Goal: Information Seeking & Learning: Learn about a topic

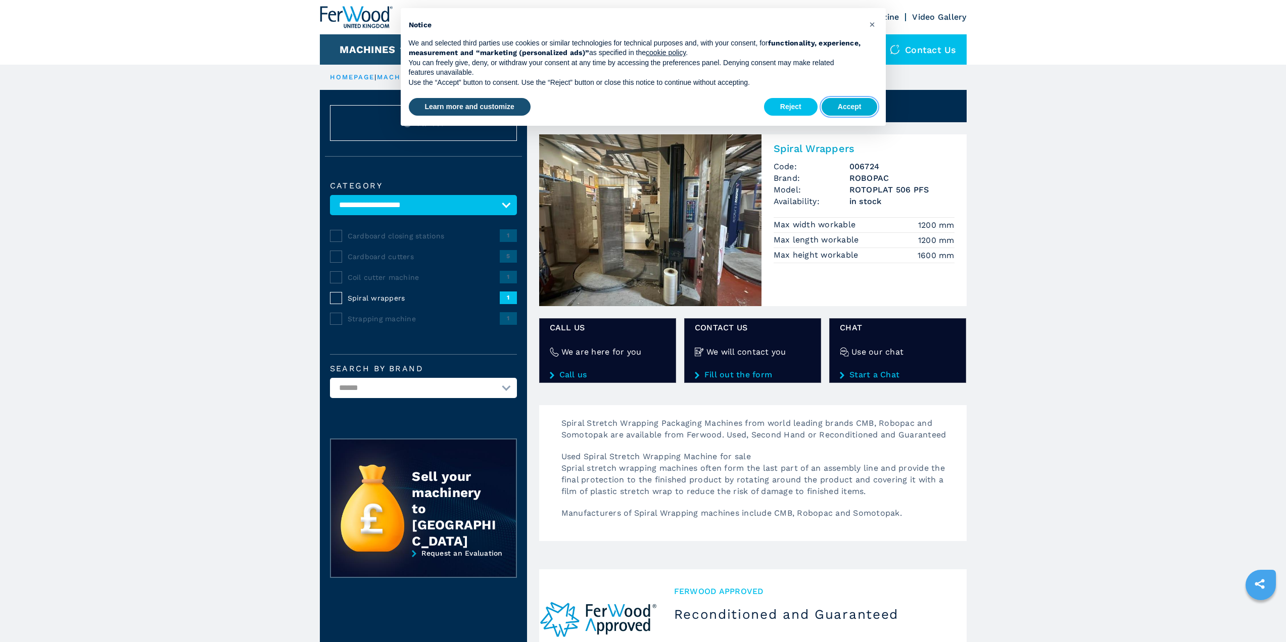
click at [848, 106] on button "Accept" at bounding box center [849, 107] width 56 height 18
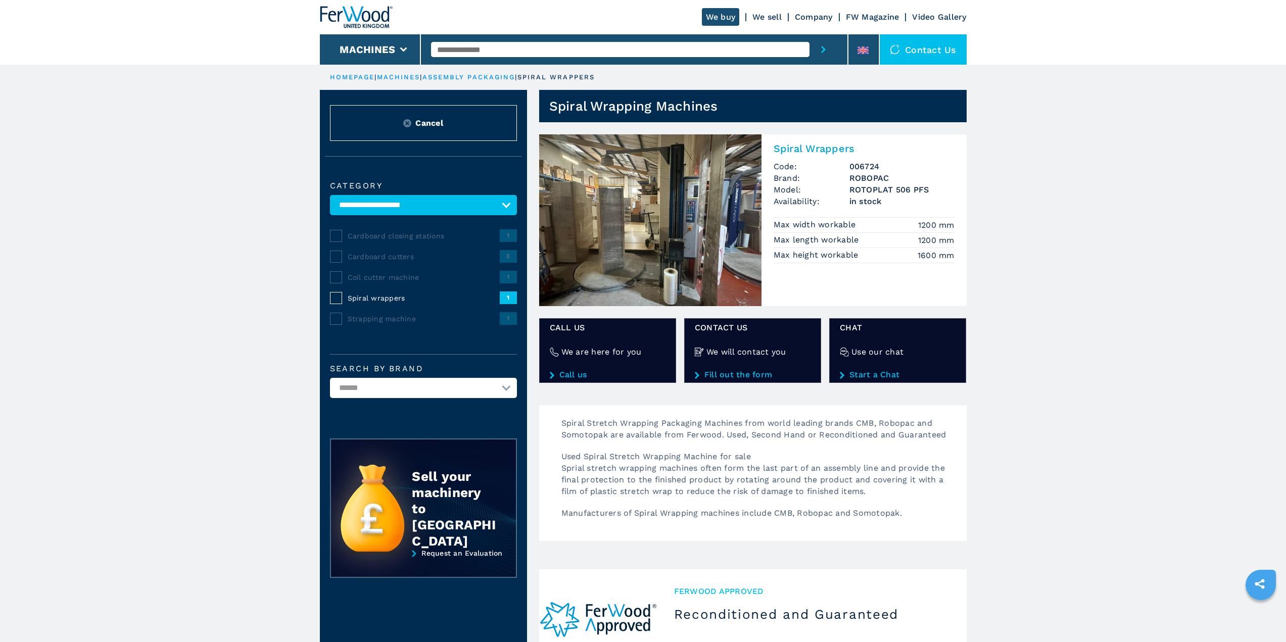
click at [611, 226] on img at bounding box center [650, 220] width 222 height 172
click at [611, 225] on img at bounding box center [650, 220] width 222 height 172
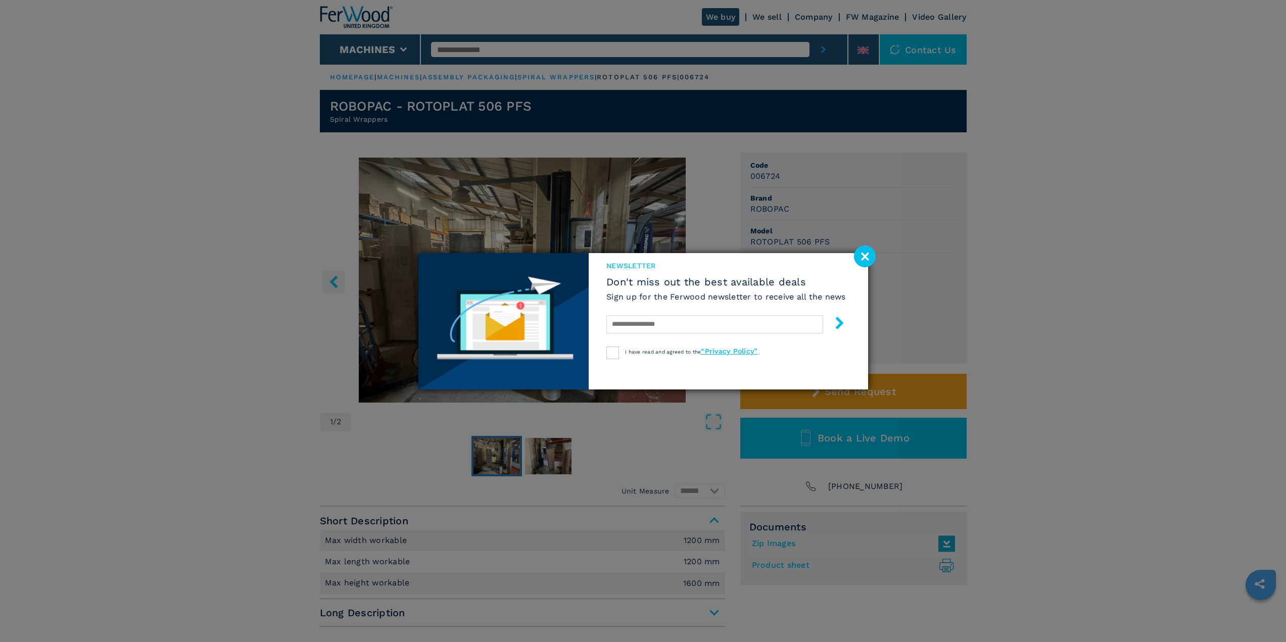
click at [863, 258] on image at bounding box center [865, 257] width 22 height 22
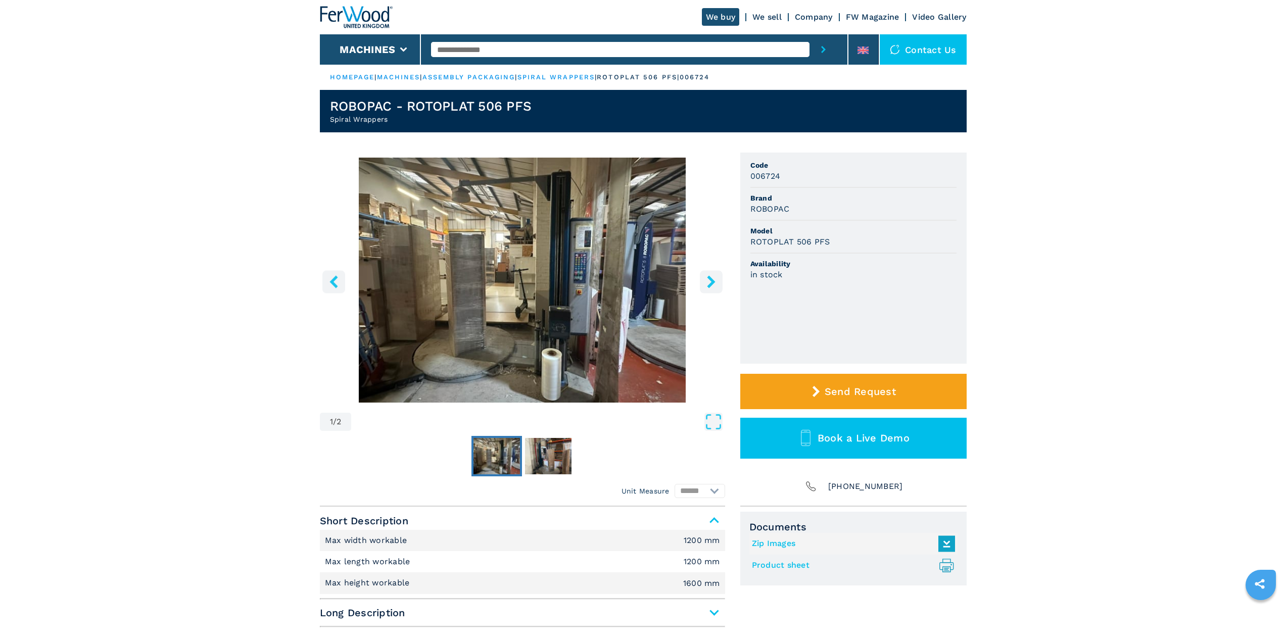
click at [713, 277] on icon "right-button" at bounding box center [711, 281] width 13 height 13
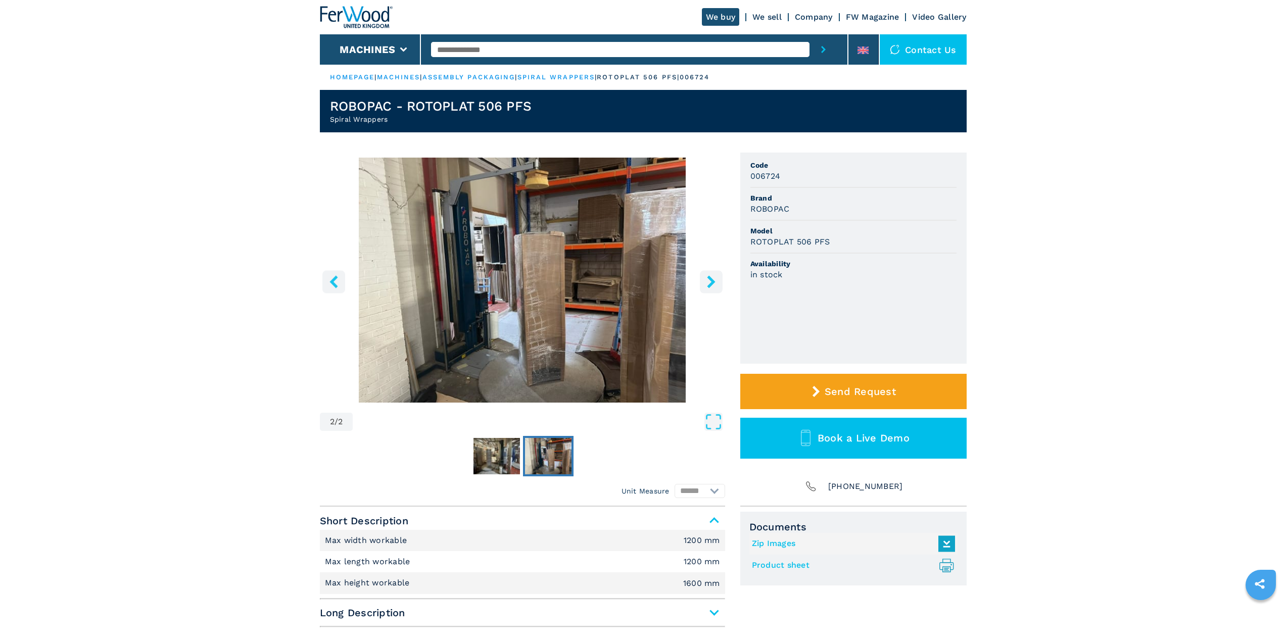
click at [713, 277] on icon "right-button" at bounding box center [711, 281] width 13 height 13
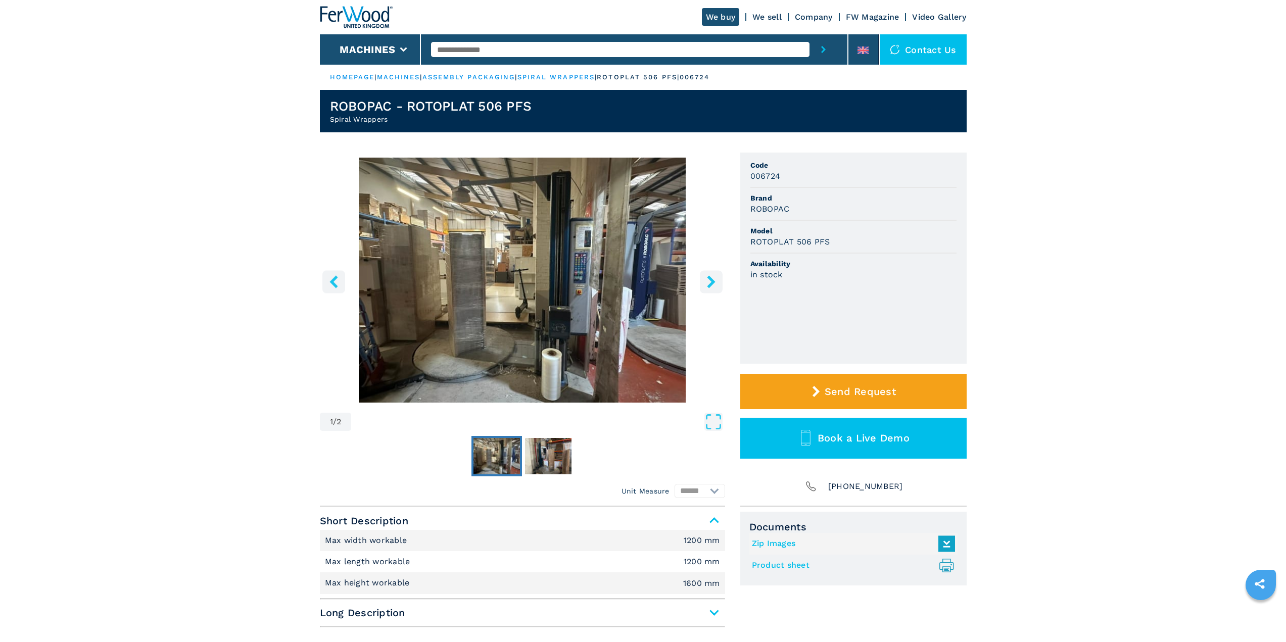
click at [715, 282] on icon "right-button" at bounding box center [711, 281] width 13 height 13
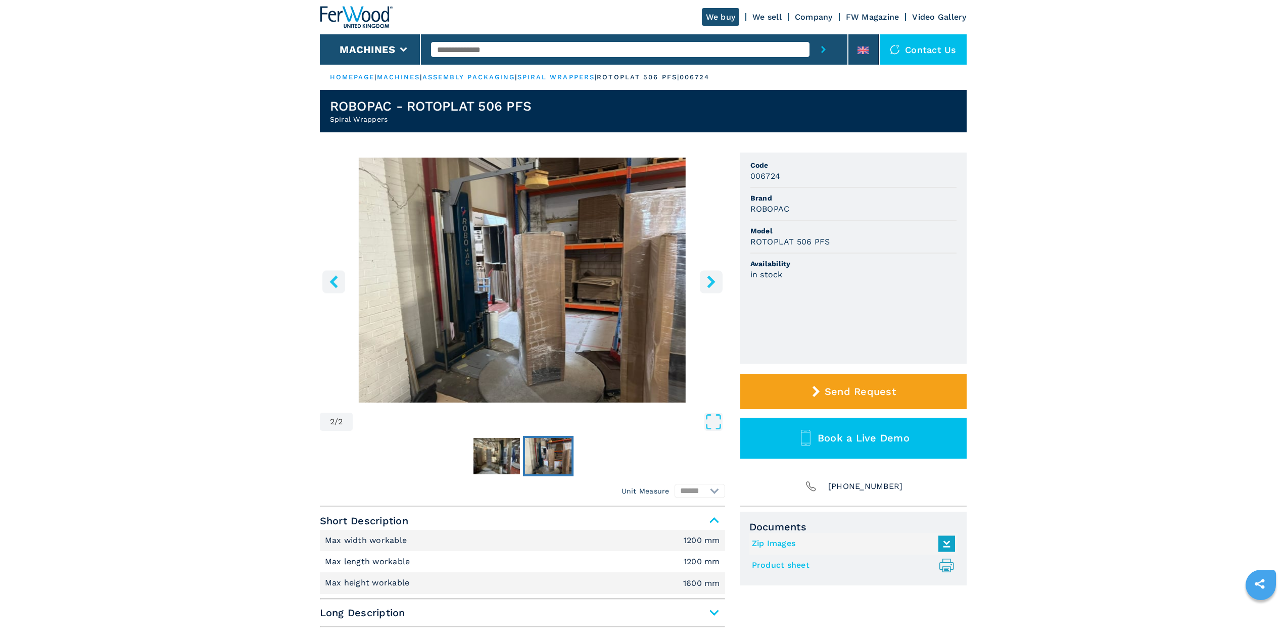
click at [715, 282] on icon "right-button" at bounding box center [711, 281] width 13 height 13
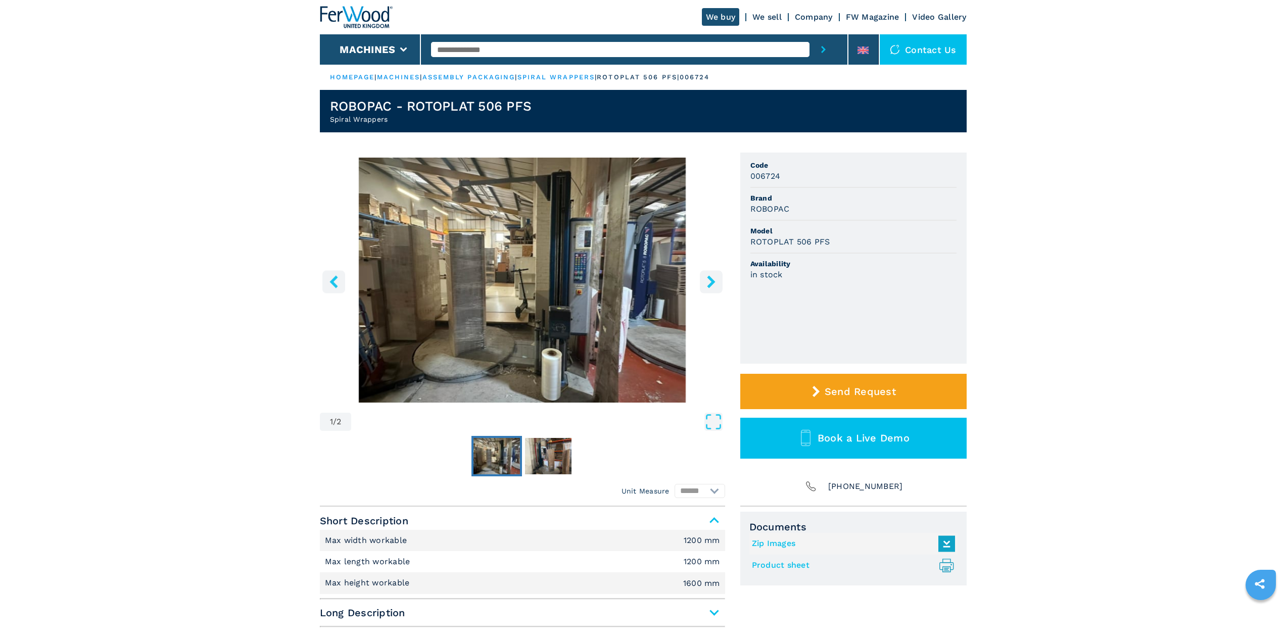
click at [715, 282] on icon "right-button" at bounding box center [711, 281] width 13 height 13
